Goal: Information Seeking & Learning: Learn about a topic

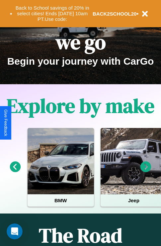
scroll to position [102, 0]
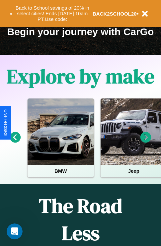
click at [15, 142] on icon at bounding box center [15, 137] width 11 height 11
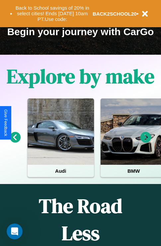
click at [145, 142] on icon at bounding box center [145, 137] width 11 height 11
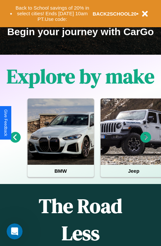
click at [145, 142] on icon at bounding box center [145, 137] width 11 height 11
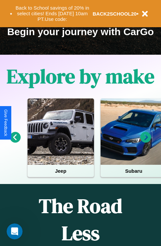
click at [15, 142] on icon at bounding box center [15, 137] width 11 height 11
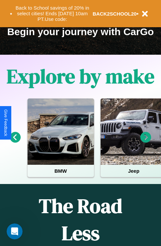
click at [15, 142] on icon at bounding box center [15, 137] width 11 height 11
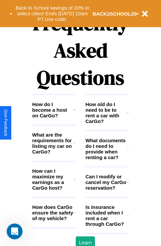
scroll to position [802, 0]
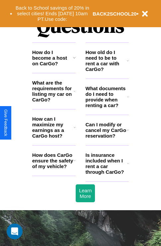
click at [127, 63] on icon at bounding box center [127, 60] width 2 height 5
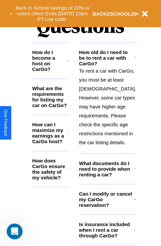
click at [69, 135] on icon at bounding box center [68, 132] width 2 height 5
